Goal: Task Accomplishment & Management: Complete application form

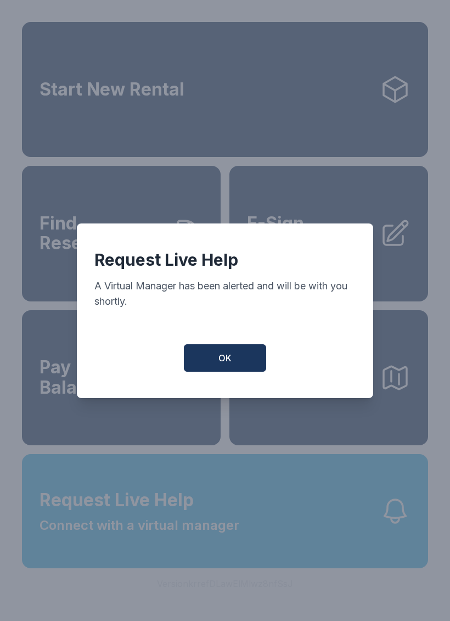
click at [242, 365] on button "OK" at bounding box center [225, 357] width 82 height 27
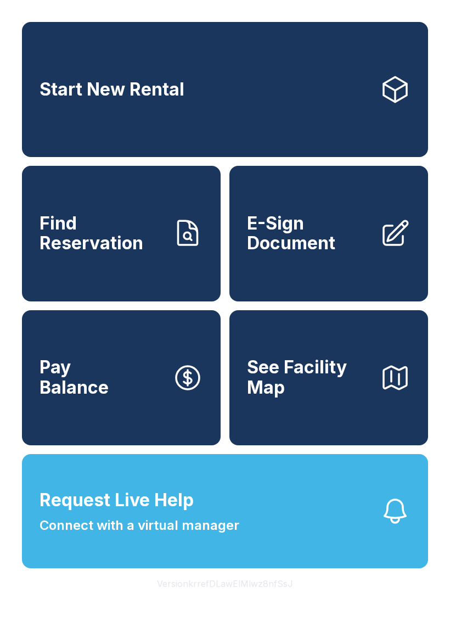
click at [393, 521] on button "Request Live Help Connect with a virtual manager" at bounding box center [225, 511] width 406 height 114
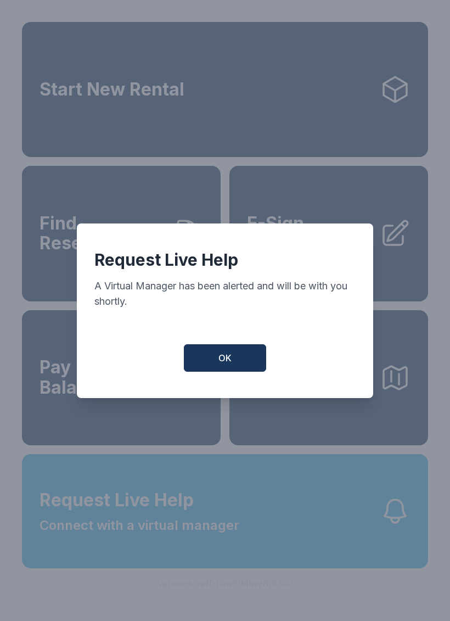
click at [227, 364] on span "OK" at bounding box center [224, 357] width 13 height 13
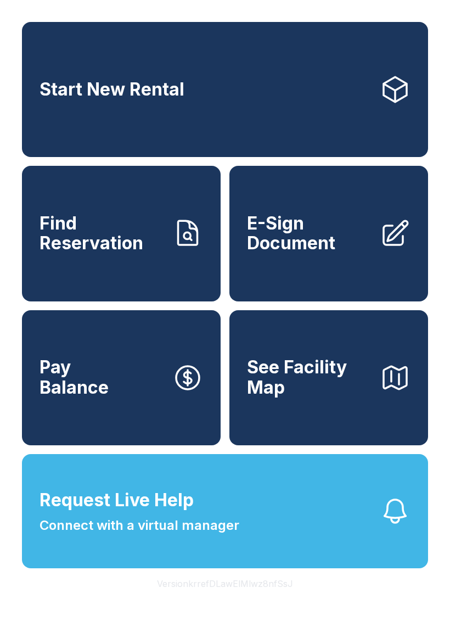
click at [303, 245] on span "E-Sign Document" at bounding box center [309, 233] width 124 height 40
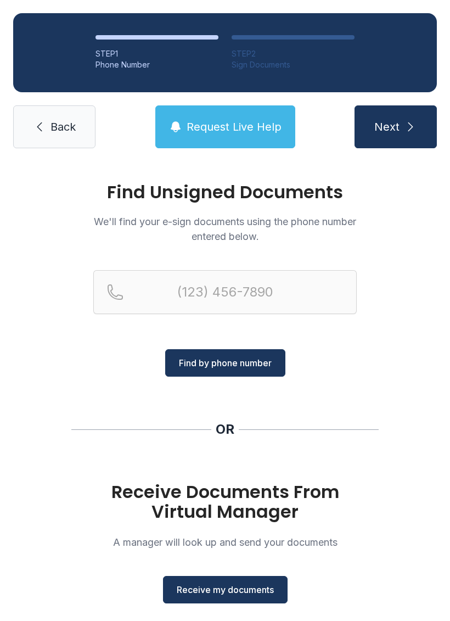
click at [229, 590] on span "Receive my documents" at bounding box center [225, 589] width 97 height 13
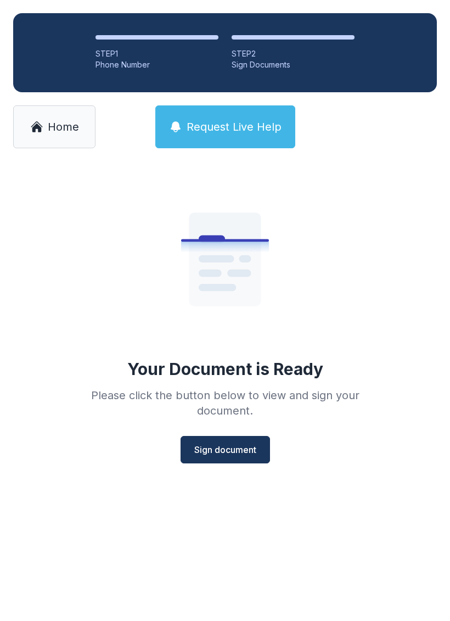
click at [226, 451] on span "Sign document" at bounding box center [225, 449] width 62 height 13
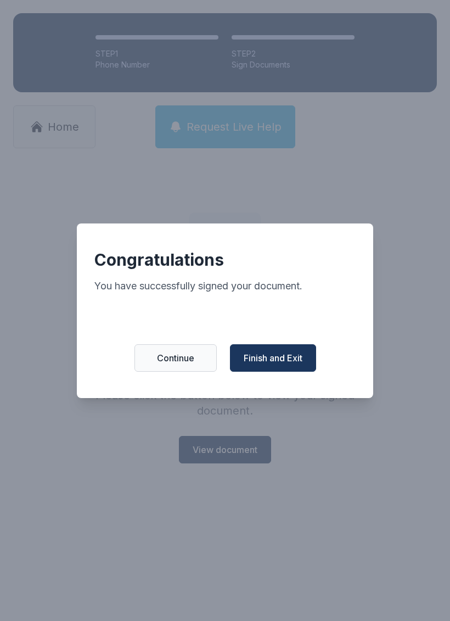
click at [286, 362] on span "Finish and Exit" at bounding box center [273, 357] width 59 height 13
